Goal: Task Accomplishment & Management: Complete application form

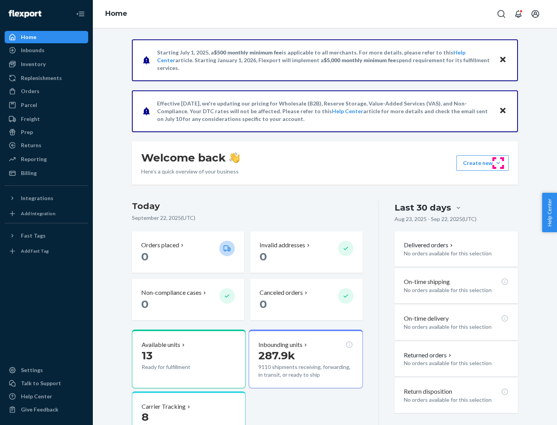
click at [498, 163] on button "Create new Create new inbound Create new order Create new product" at bounding box center [482, 162] width 52 height 15
click at [46, 50] on div "Inbounds" at bounding box center [46, 50] width 82 height 11
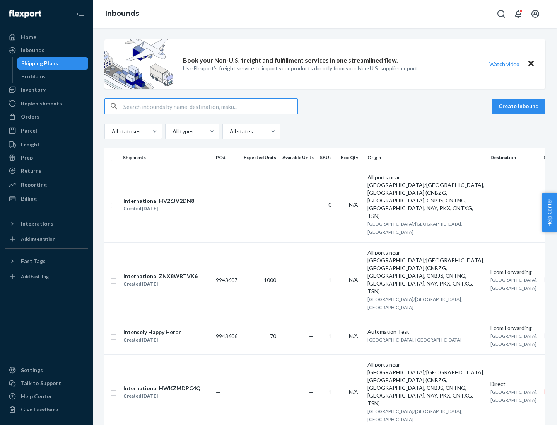
click at [520, 106] on button "Create inbound" at bounding box center [518, 106] width 53 height 15
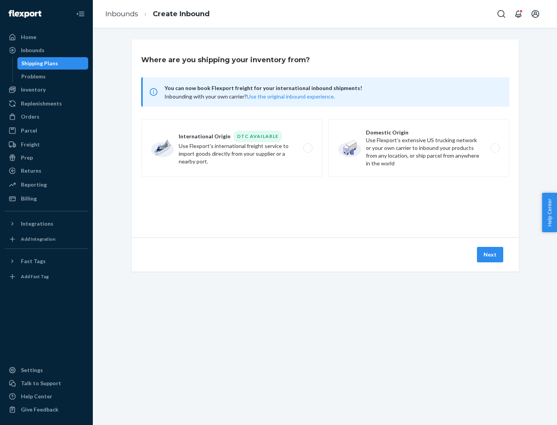
click at [419, 148] on label "Domestic Origin Use Flexport’s extensive US trucking network or your own carrie…" at bounding box center [418, 148] width 181 height 58
click at [494, 148] on input "Domestic Origin Use Flexport’s extensive US trucking network or your own carrie…" at bounding box center [496, 148] width 5 height 5
radio input "true"
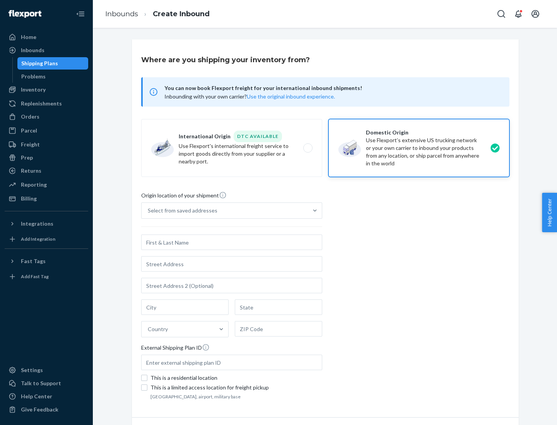
click at [181, 211] on div "Select from saved addresses" at bounding box center [183, 211] width 70 height 8
click at [148, 211] on input "Select from saved addresses" at bounding box center [148, 211] width 1 height 8
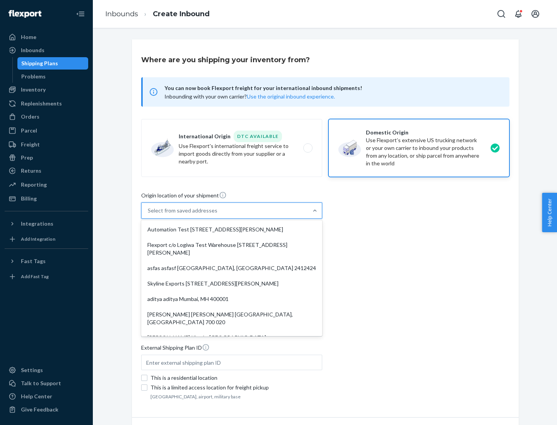
scroll to position [3, 0]
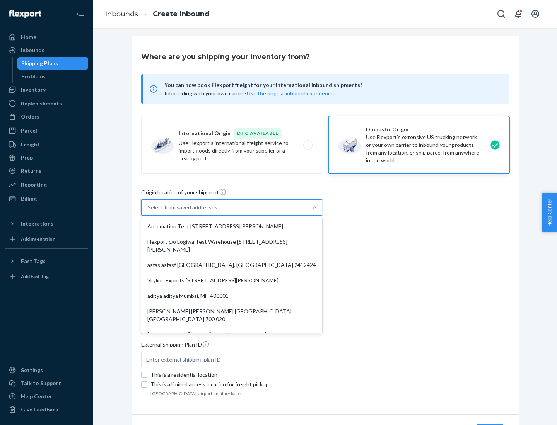
click at [232, 227] on div "Automation Test [STREET_ADDRESS][PERSON_NAME]" at bounding box center [232, 226] width 178 height 15
click at [148, 211] on input "option Automation Test [STREET_ADDRESS][PERSON_NAME]. 9 results available. Use …" at bounding box center [148, 208] width 1 height 8
type input "Automation Test"
type input "9th Floor"
type input "[GEOGRAPHIC_DATA]"
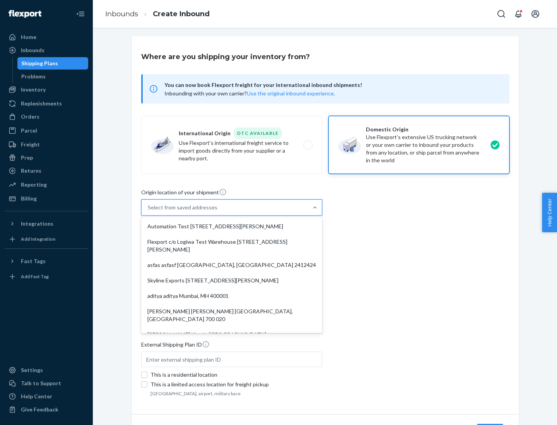
type input "CA"
type input "94104"
type input "[STREET_ADDRESS][PERSON_NAME]"
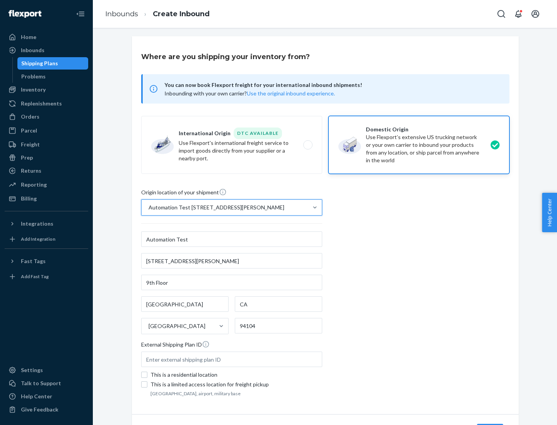
scroll to position [45, 0]
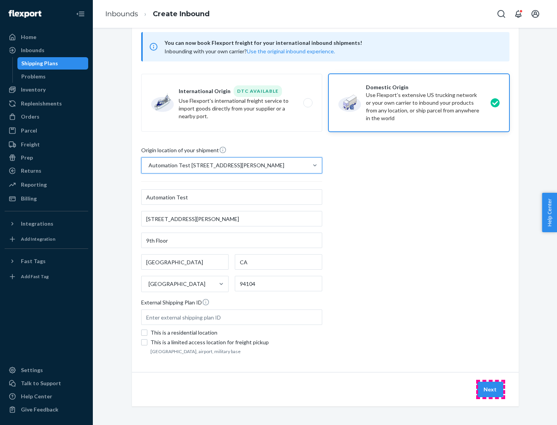
click at [490, 390] on button "Next" at bounding box center [490, 389] width 26 height 15
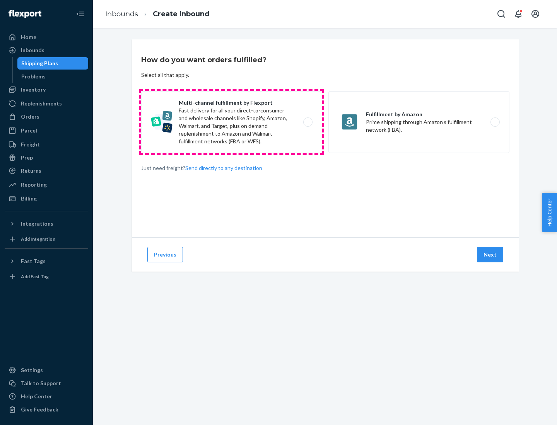
click at [232, 122] on label "Multi-channel fulfillment by Flexport Fast delivery for all your direct-to-cons…" at bounding box center [231, 122] width 181 height 62
click at [307, 122] on input "Multi-channel fulfillment by Flexport Fast delivery for all your direct-to-cons…" at bounding box center [309, 122] width 5 height 5
radio input "true"
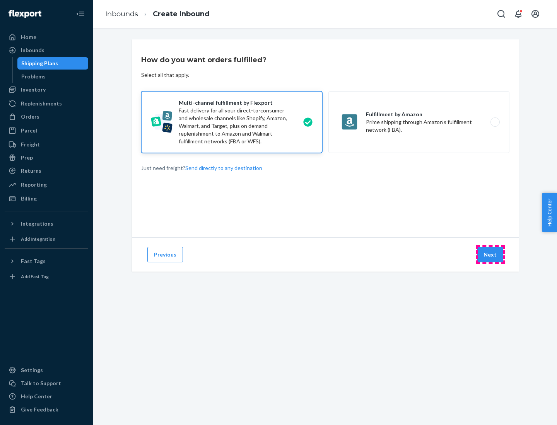
click at [490, 255] on button "Next" at bounding box center [490, 254] width 26 height 15
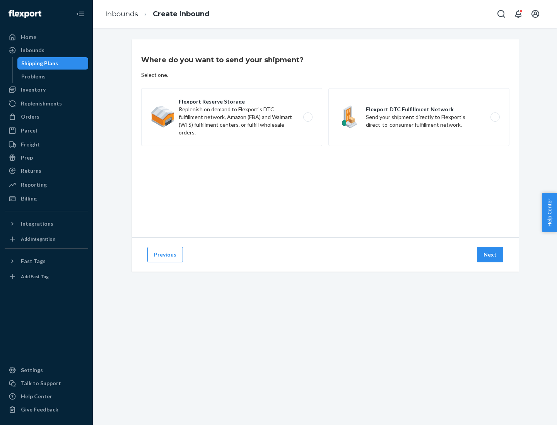
click at [419, 117] on label "Flexport DTC Fulfillment Network Send your shipment directly to Flexport's dire…" at bounding box center [418, 117] width 181 height 58
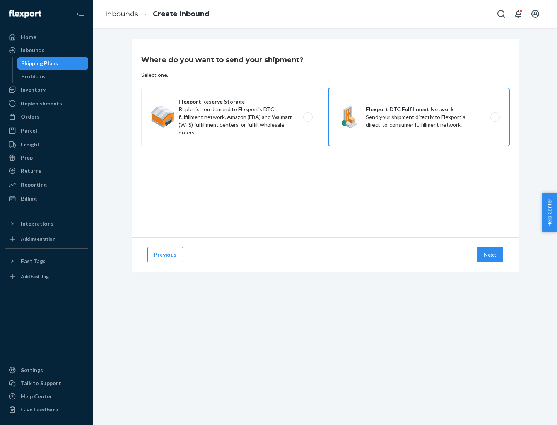
click at [494, 117] on input "Flexport DTC Fulfillment Network Send your shipment directly to Flexport's dire…" at bounding box center [496, 117] width 5 height 5
radio input "true"
click at [490, 255] on button "Next" at bounding box center [490, 254] width 26 height 15
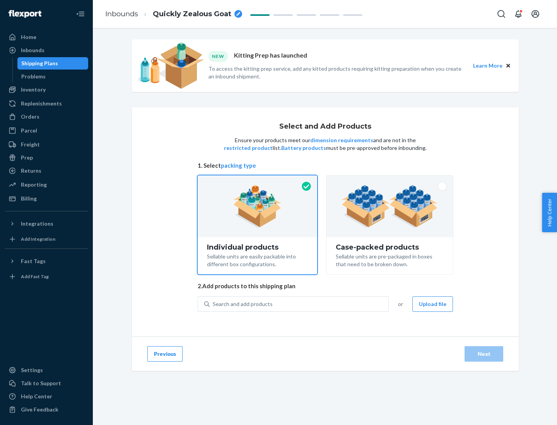
click at [390, 206] on img at bounding box center [389, 206] width 96 height 43
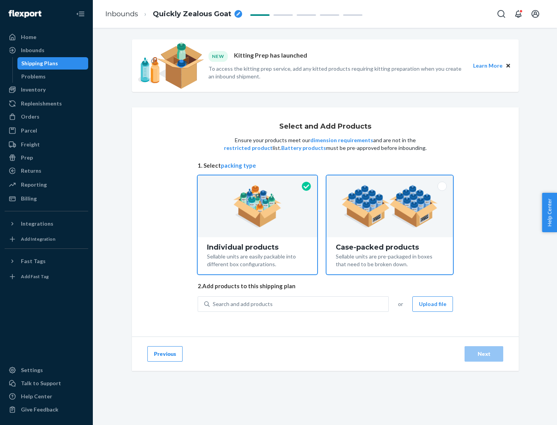
click at [390, 181] on input "Case-packed products Sellable units are pre-packaged in boxes that need to be b…" at bounding box center [389, 177] width 5 height 5
radio input "true"
radio input "false"
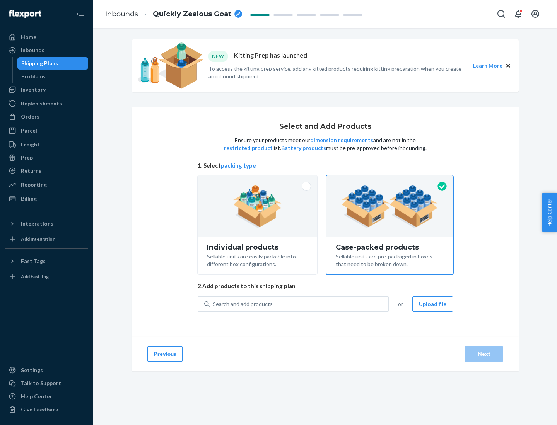
click at [299, 304] on div "Search and add products" at bounding box center [299, 304] width 179 height 14
click at [213, 304] on input "Search and add products" at bounding box center [213, 304] width 1 height 8
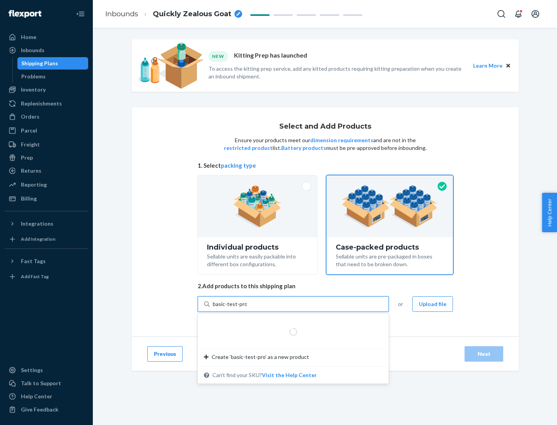
type input "basic-test-product-1"
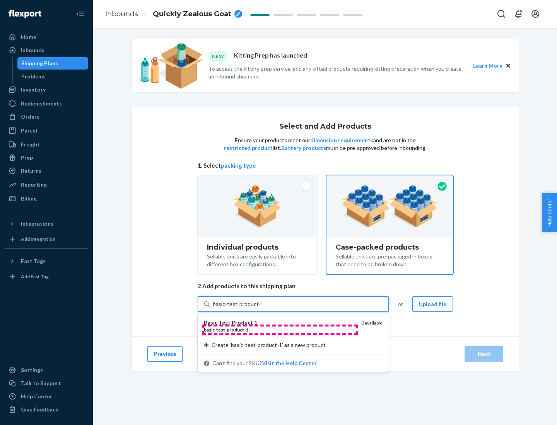
click at [279, 330] on div "basic - test - product - 1" at bounding box center [279, 330] width 151 height 7
click at [262, 308] on input "basic-test-product-1" at bounding box center [237, 304] width 49 height 8
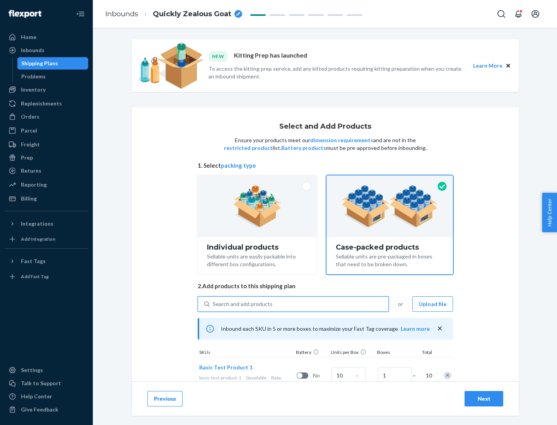
scroll to position [28, 0]
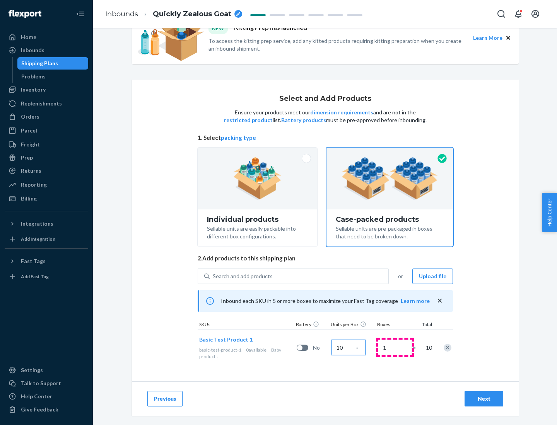
type input "10"
type input "7"
click at [484, 399] on div "Next" at bounding box center [484, 399] width 26 height 8
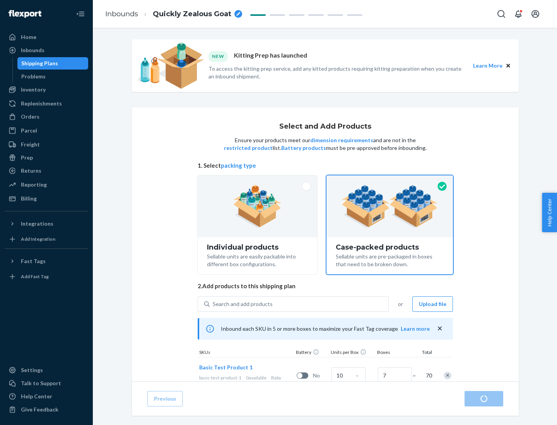
radio input "true"
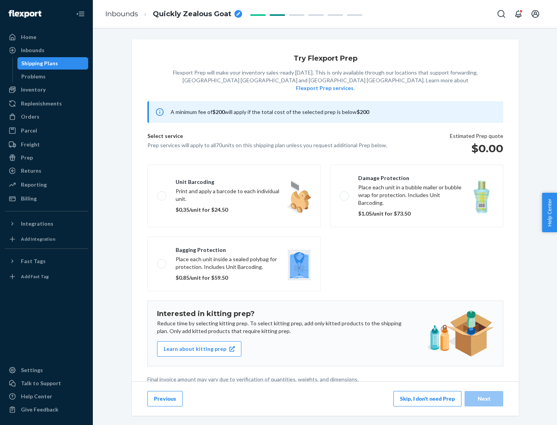
scroll to position [2, 0]
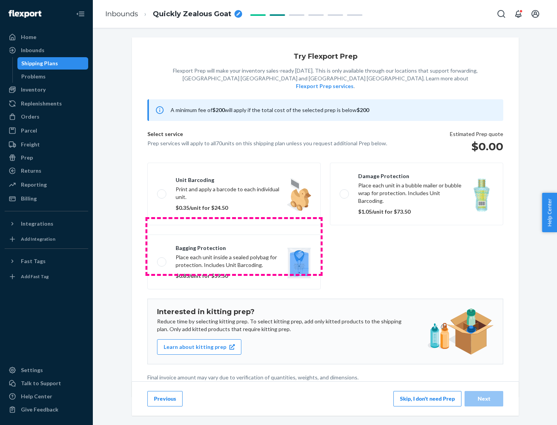
click at [234, 246] on label "Bagging protection Place each unit inside a sealed polybag for protection. Incl…" at bounding box center [233, 262] width 173 height 55
click at [162, 259] on input "Bagging protection Place each unit inside a sealed polybag for protection. Incl…" at bounding box center [159, 261] width 5 height 5
checkbox input "true"
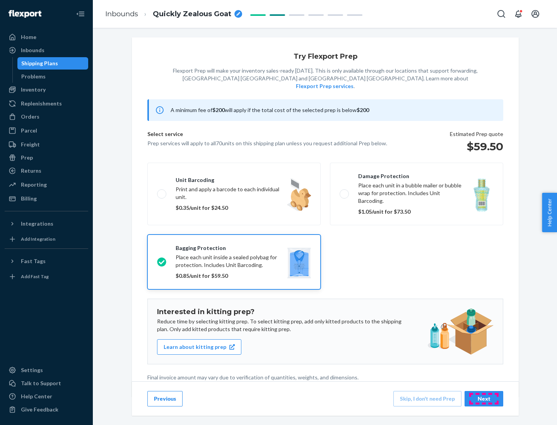
click at [484, 399] on div "Next" at bounding box center [484, 399] width 26 height 8
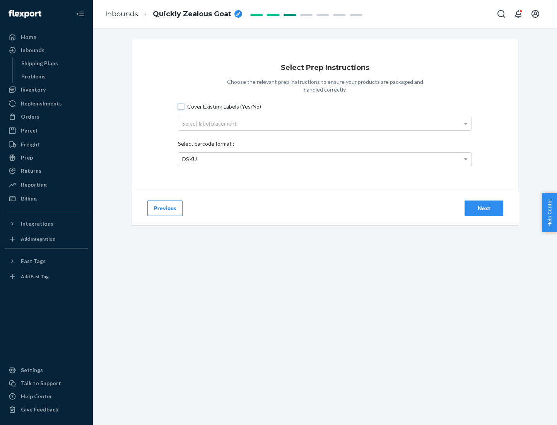
click at [181, 106] on input "Cover Existing Labels (Yes/No)" at bounding box center [181, 107] width 6 height 6
checkbox input "true"
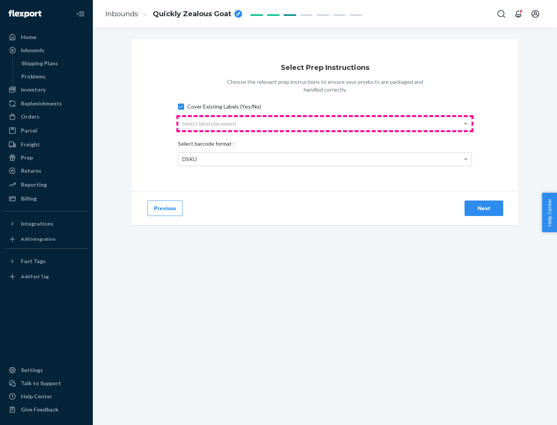
click at [325, 123] on div "Select label placement" at bounding box center [324, 123] width 293 height 13
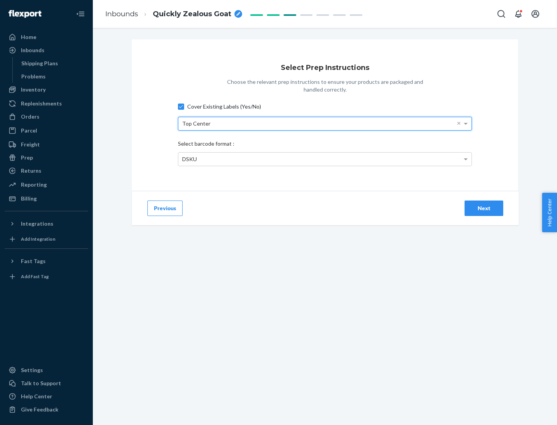
click at [325, 159] on div "DSKU" at bounding box center [324, 159] width 293 height 13
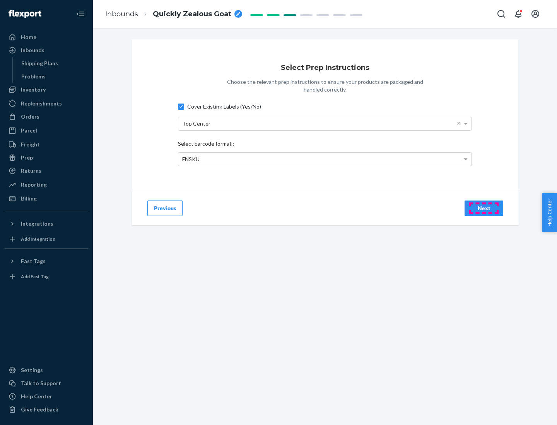
click at [484, 208] on div "Next" at bounding box center [484, 208] width 26 height 8
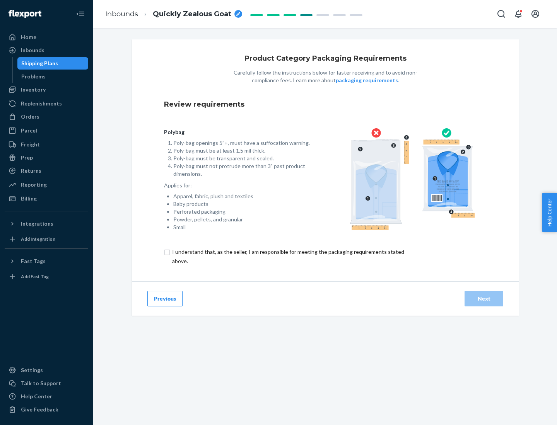
click at [287, 256] on input "checkbox" at bounding box center [292, 256] width 257 height 19
checkbox input "true"
click at [484, 298] on div "Next" at bounding box center [484, 299] width 26 height 8
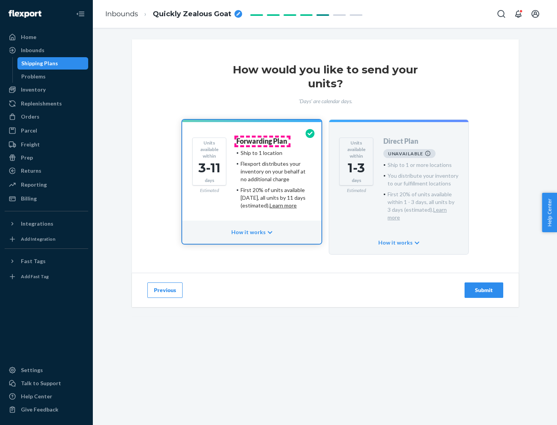
click at [262, 141] on h4 "Forwarding Plan" at bounding box center [261, 142] width 51 height 8
click at [484, 286] on div "Submit" at bounding box center [484, 290] width 26 height 8
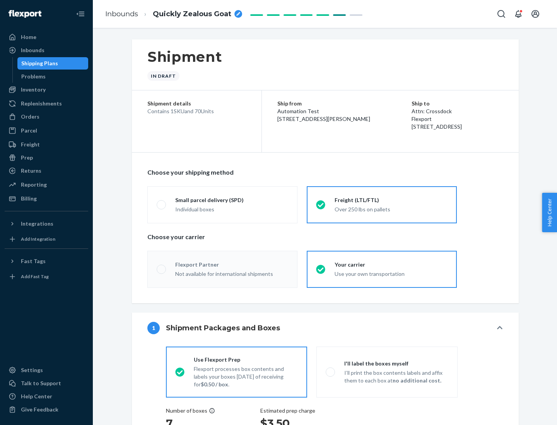
radio input "true"
radio input "false"
radio input "true"
radio input "false"
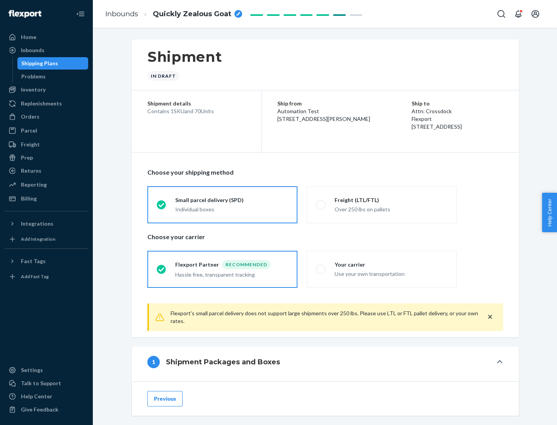
click at [232, 209] on div "Individual boxes" at bounding box center [231, 210] width 113 height 8
click at [162, 207] on input "Small parcel delivery (SPD) Individual boxes" at bounding box center [159, 204] width 5 height 5
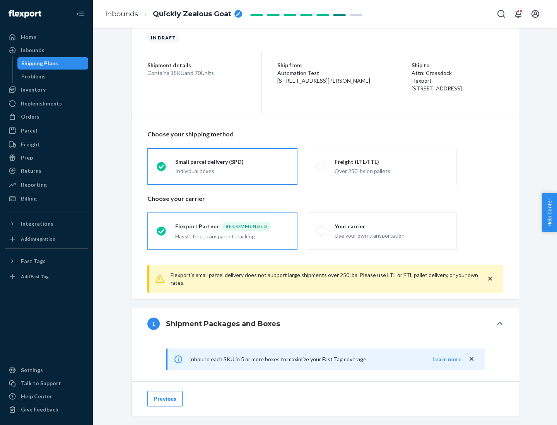
click at [232, 226] on div "Recommended" at bounding box center [246, 226] width 49 height 9
click at [162, 228] on input "Flexport Partner Recommended Hassle free, transparent tracking" at bounding box center [159, 230] width 5 height 5
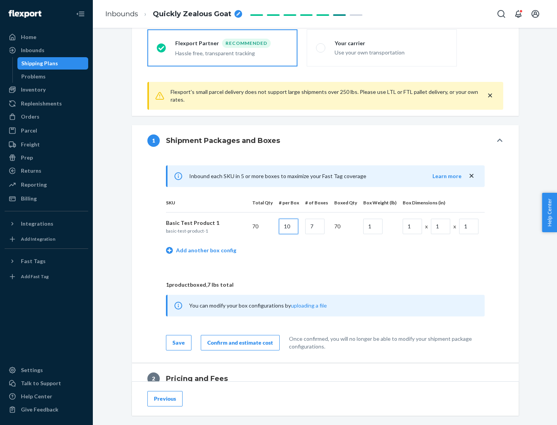
type input "10"
type input "7"
type input "1"
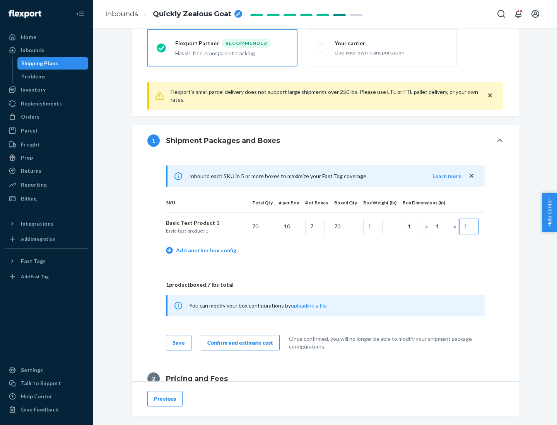
scroll to position [338, 0]
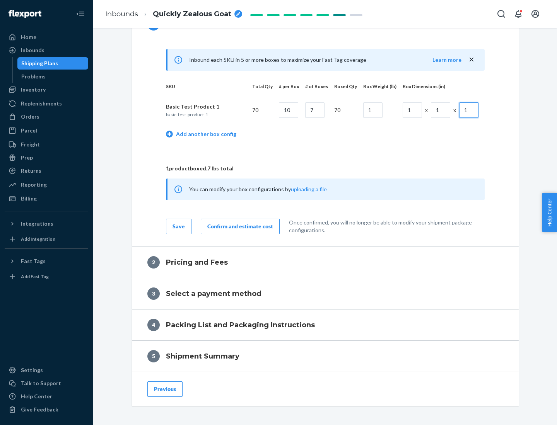
type input "1"
click at [238, 226] on div "Confirm and estimate cost" at bounding box center [240, 227] width 66 height 8
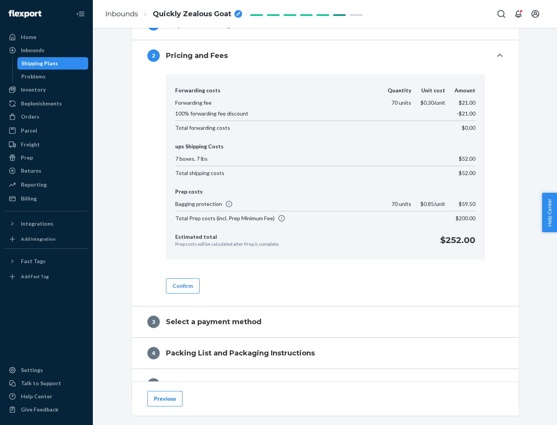
scroll to position [397, 0]
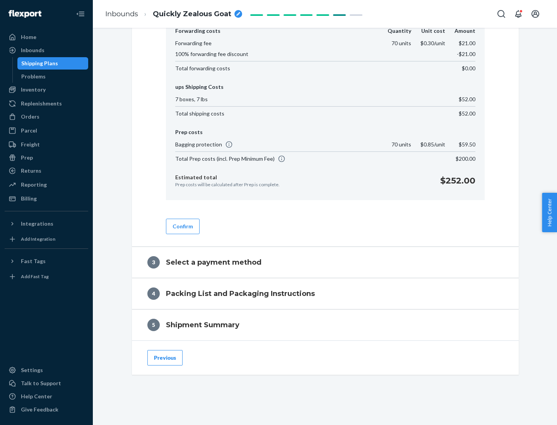
click at [182, 226] on button "Confirm" at bounding box center [183, 226] width 34 height 15
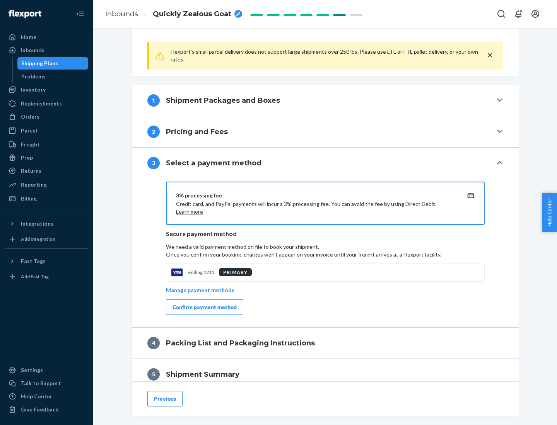
scroll to position [313, 0]
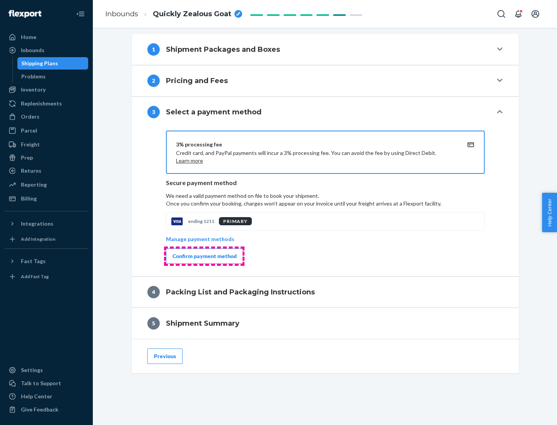
click at [204, 256] on div "Confirm payment method" at bounding box center [204, 256] width 64 height 8
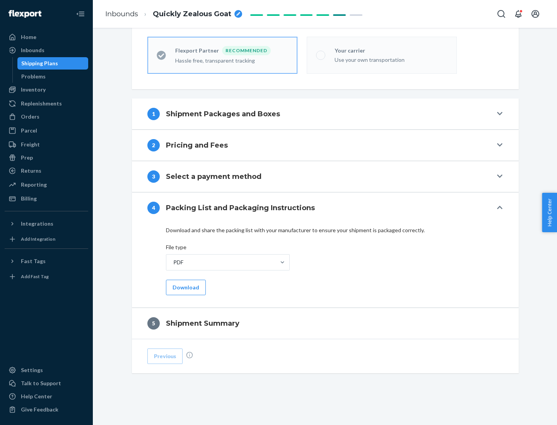
scroll to position [214, 0]
click at [185, 287] on button "Download" at bounding box center [186, 287] width 40 height 15
